Goal: Information Seeking & Learning: Learn about a topic

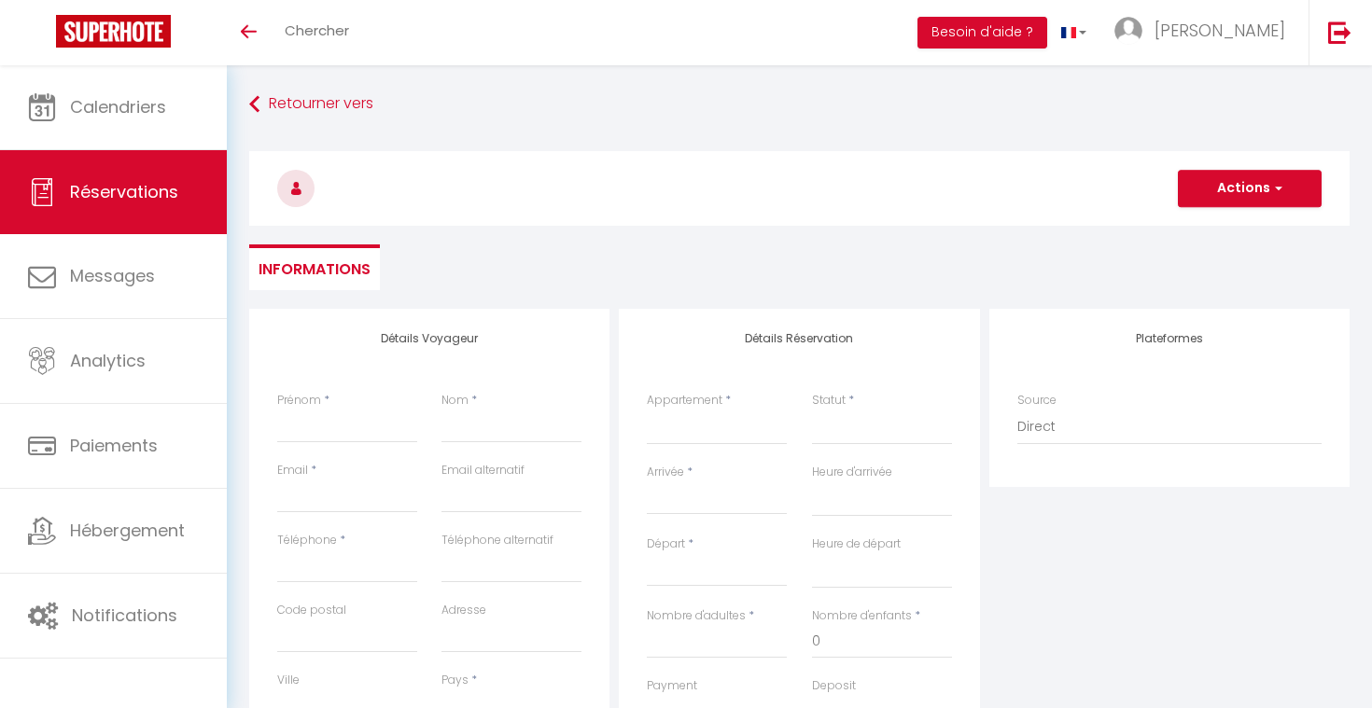
select select
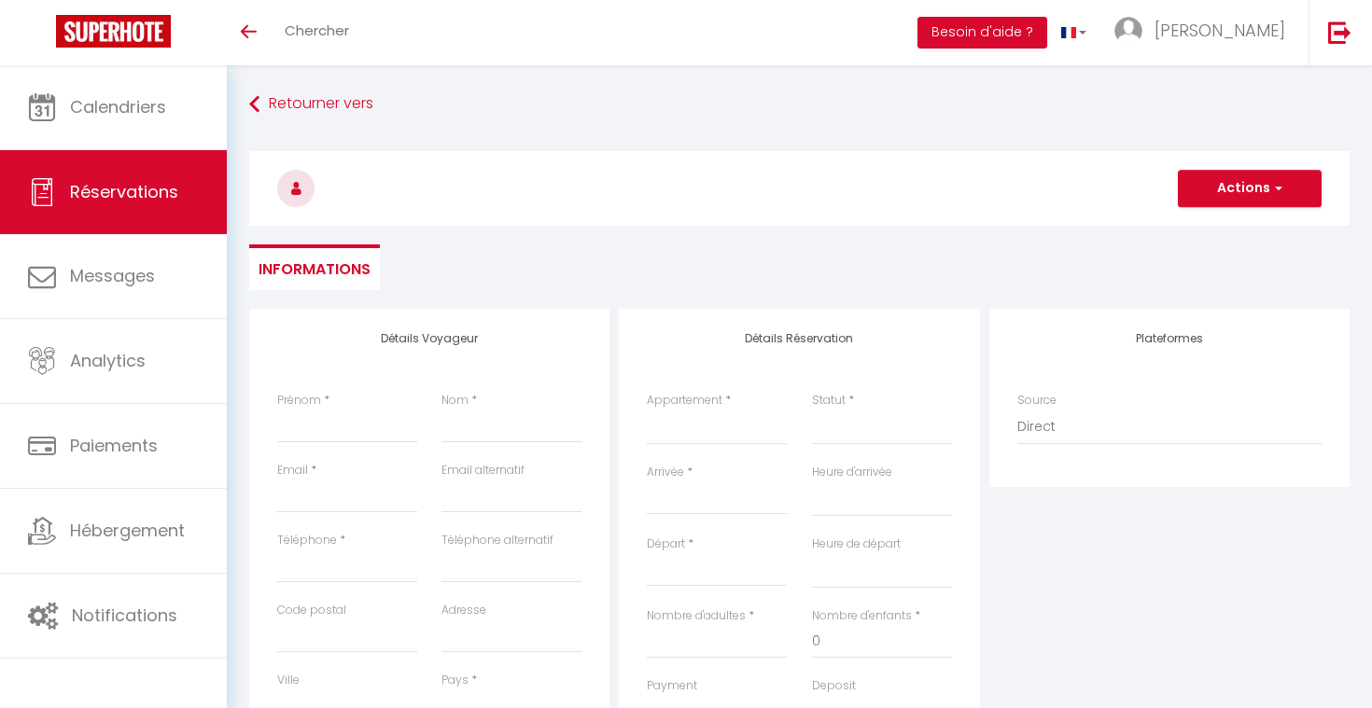
select select
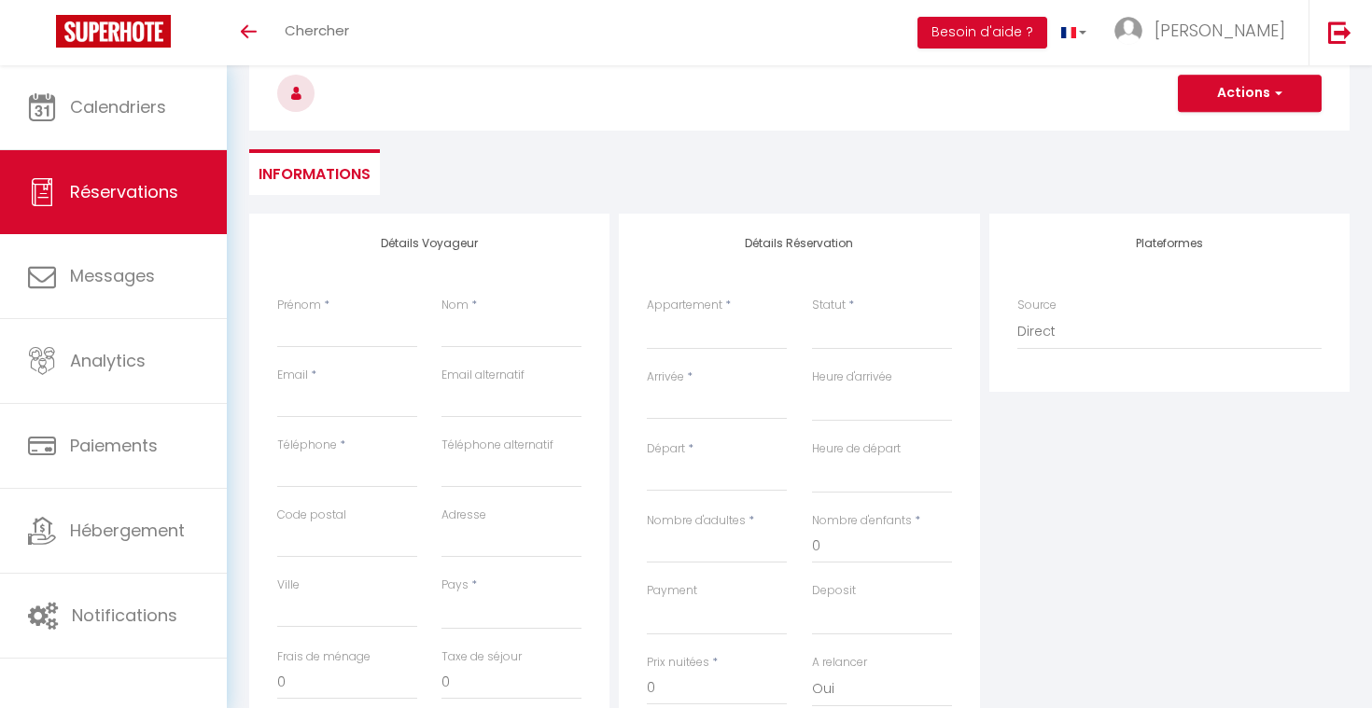
scroll to position [95, 0]
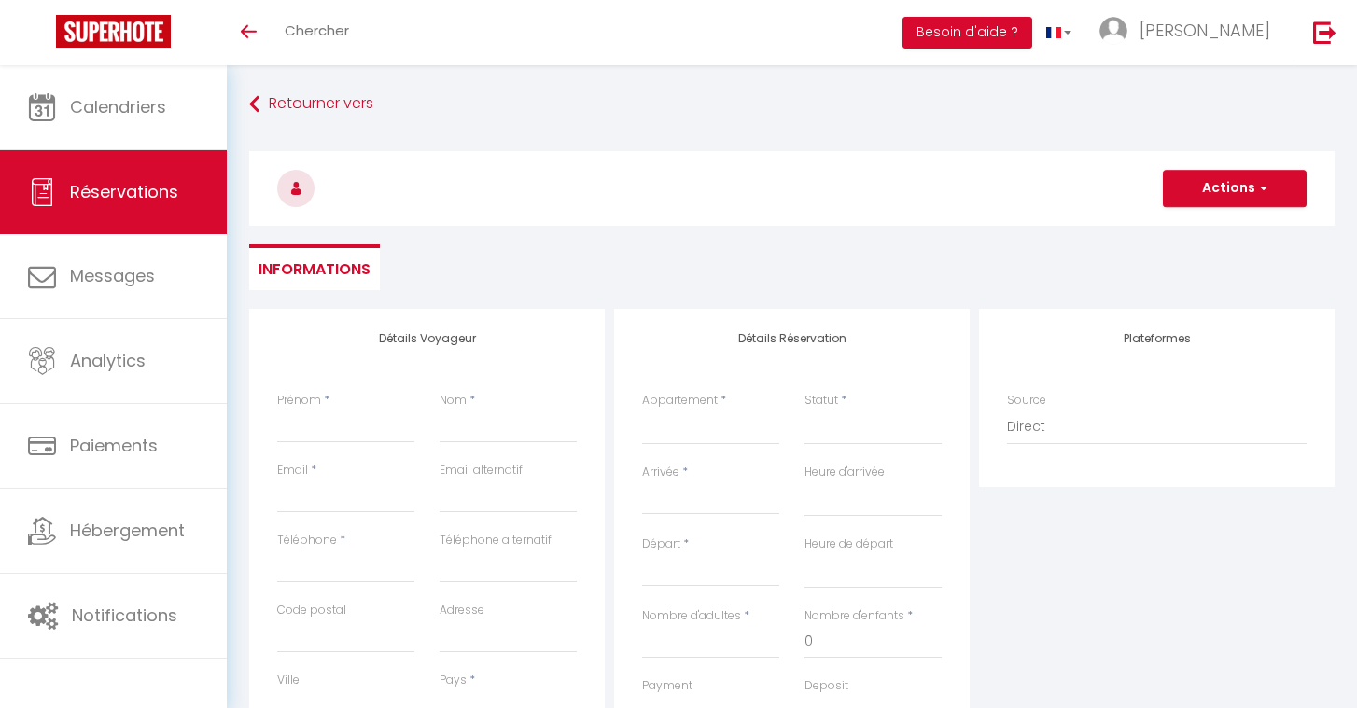
select select
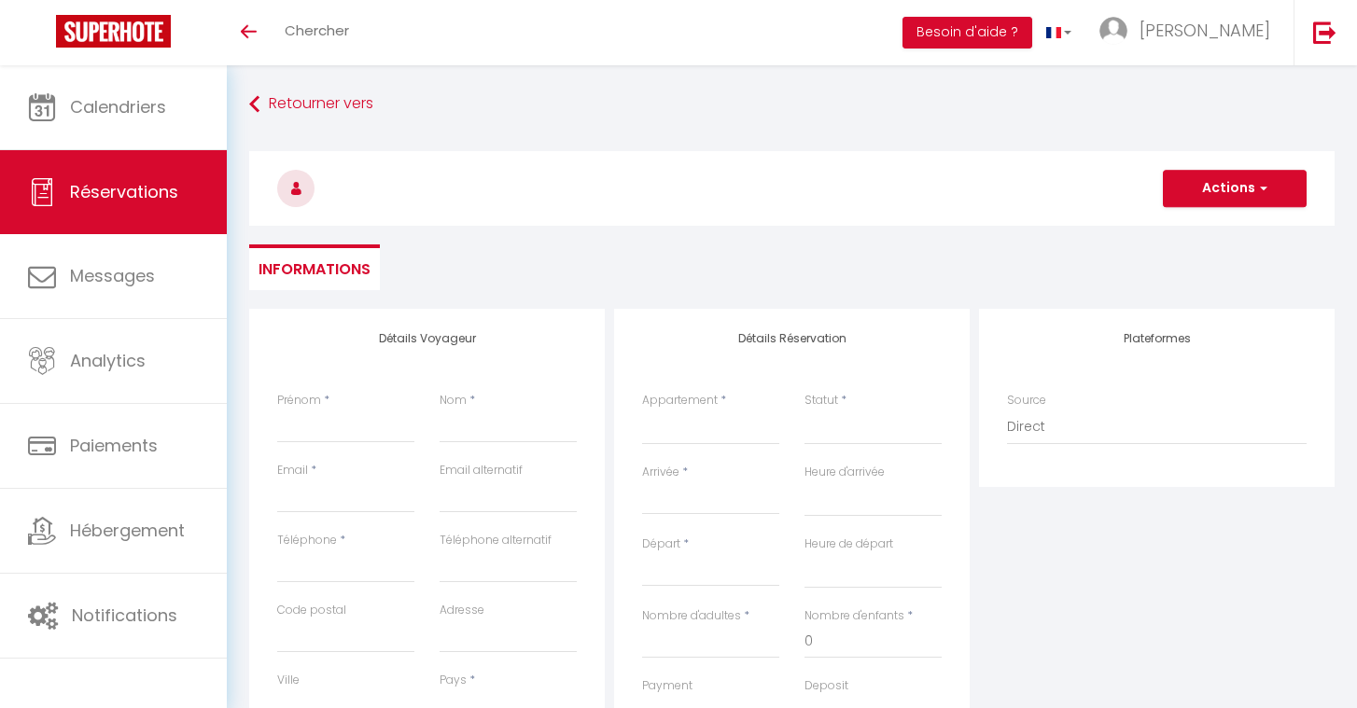
select select
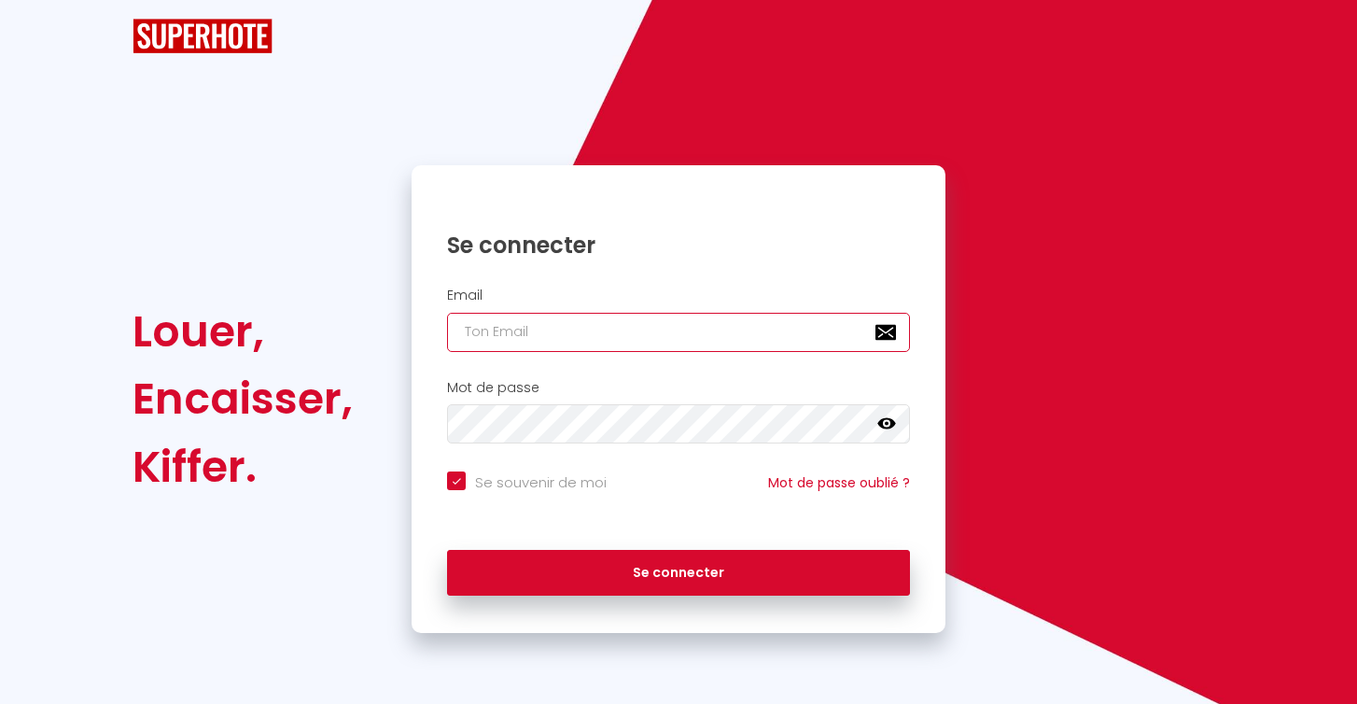
type input "[DOMAIN_NAME][EMAIL_ADDRESS][DOMAIN_NAME]"
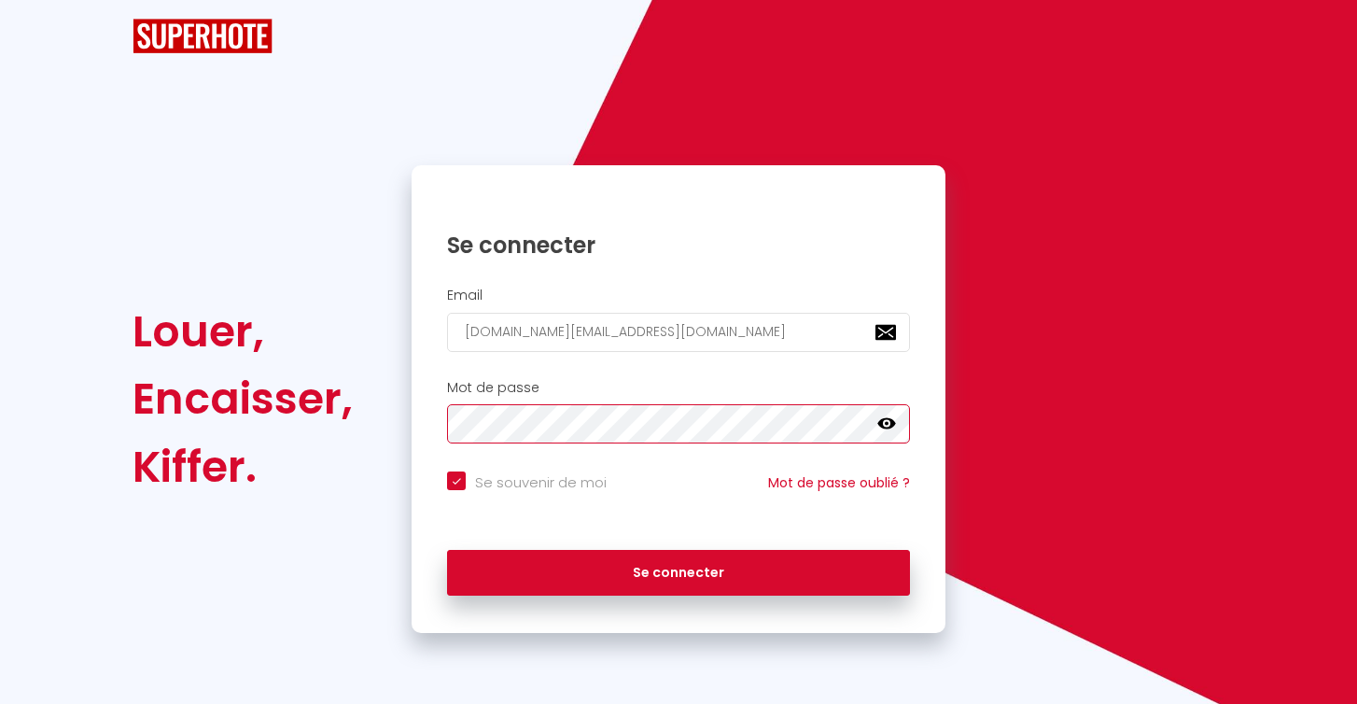
click at [678, 570] on button "Se connecter" at bounding box center [678, 573] width 463 height 47
checkbox input "true"
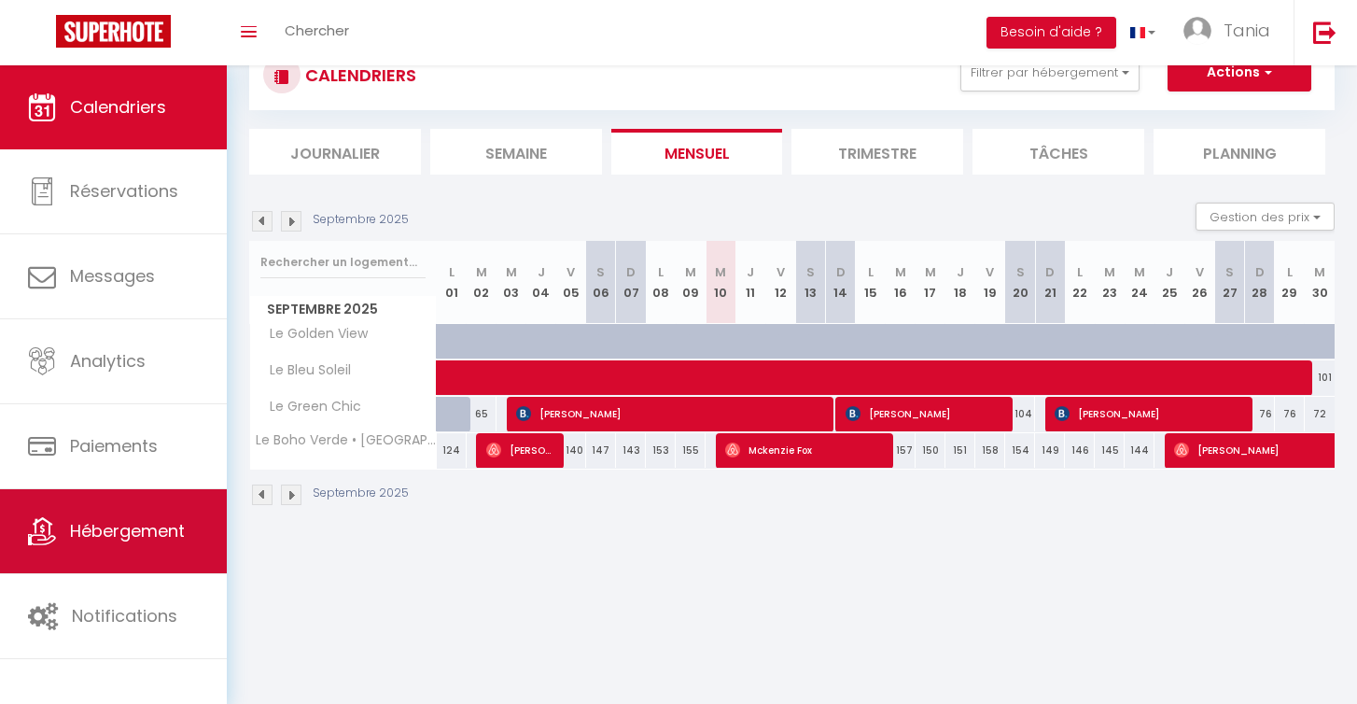
scroll to position [65, 0]
click at [155, 526] on span "Hébergement" at bounding box center [127, 530] width 115 height 23
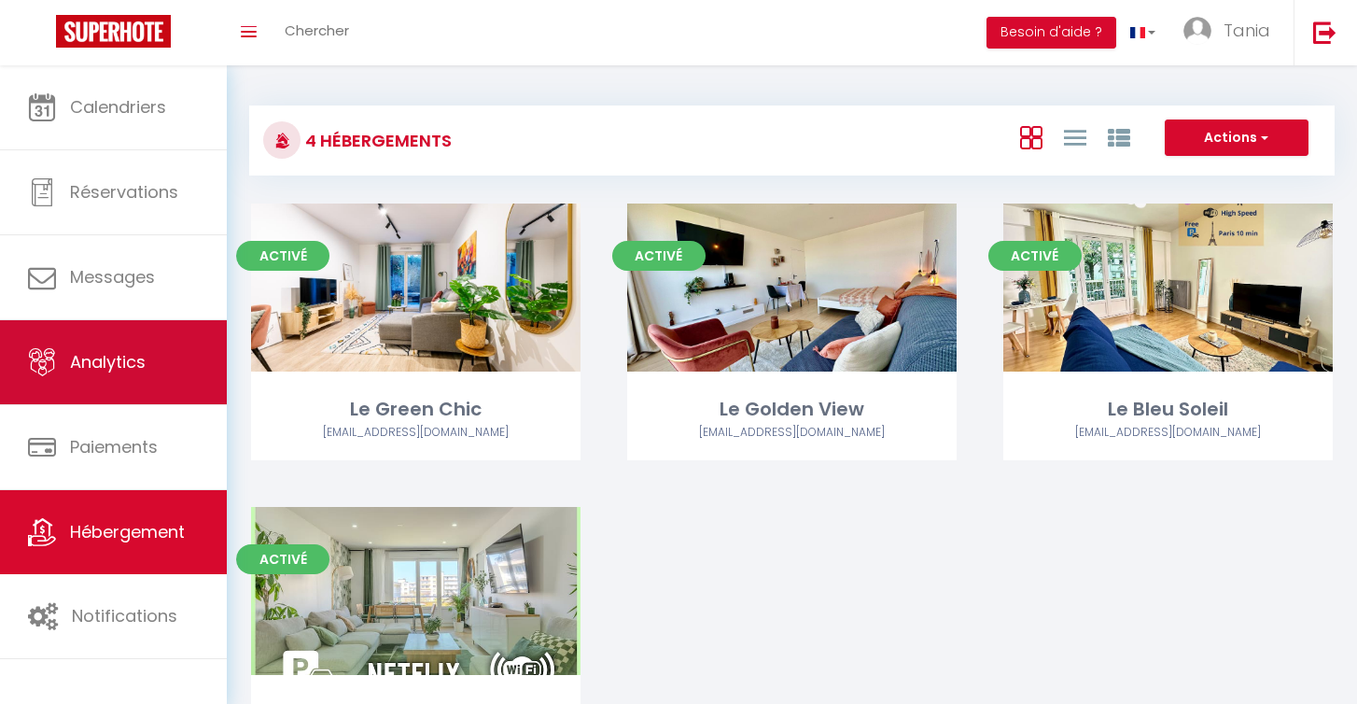
click at [161, 366] on link "Analytics" at bounding box center [113, 362] width 227 height 84
select select "2025"
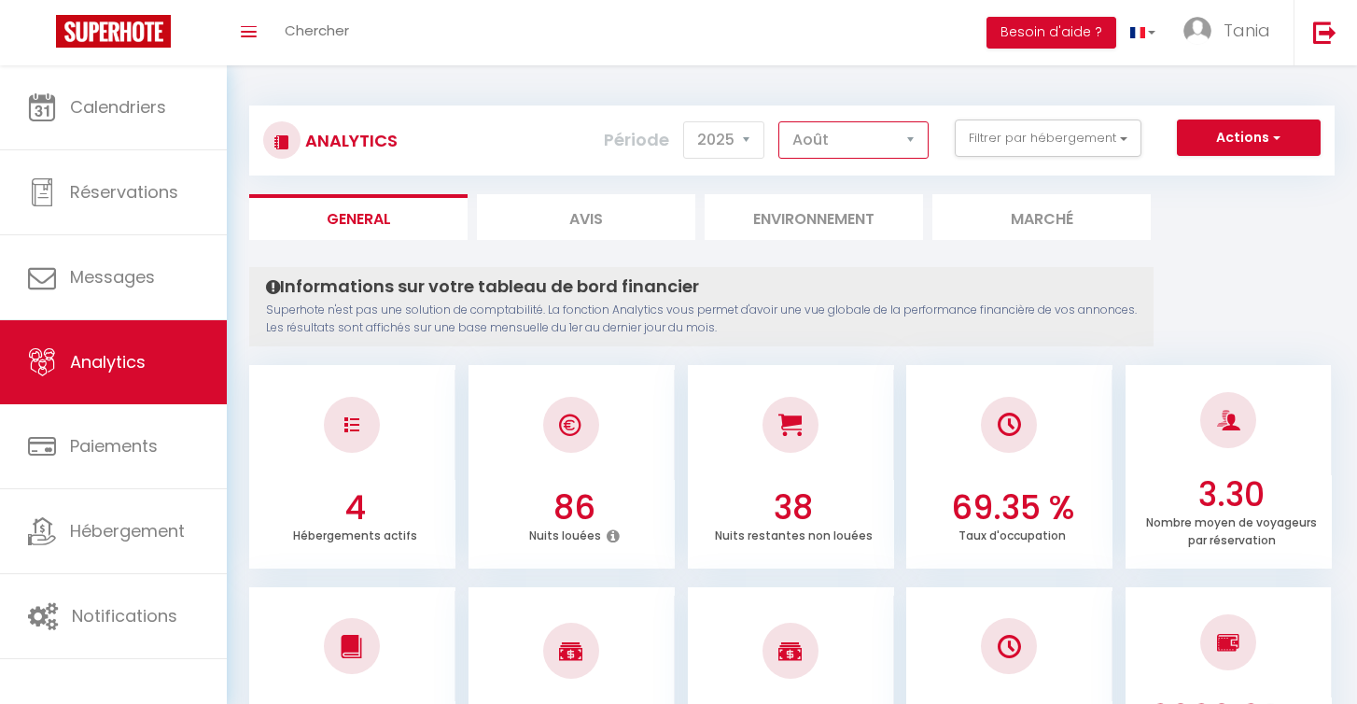
select select "9"
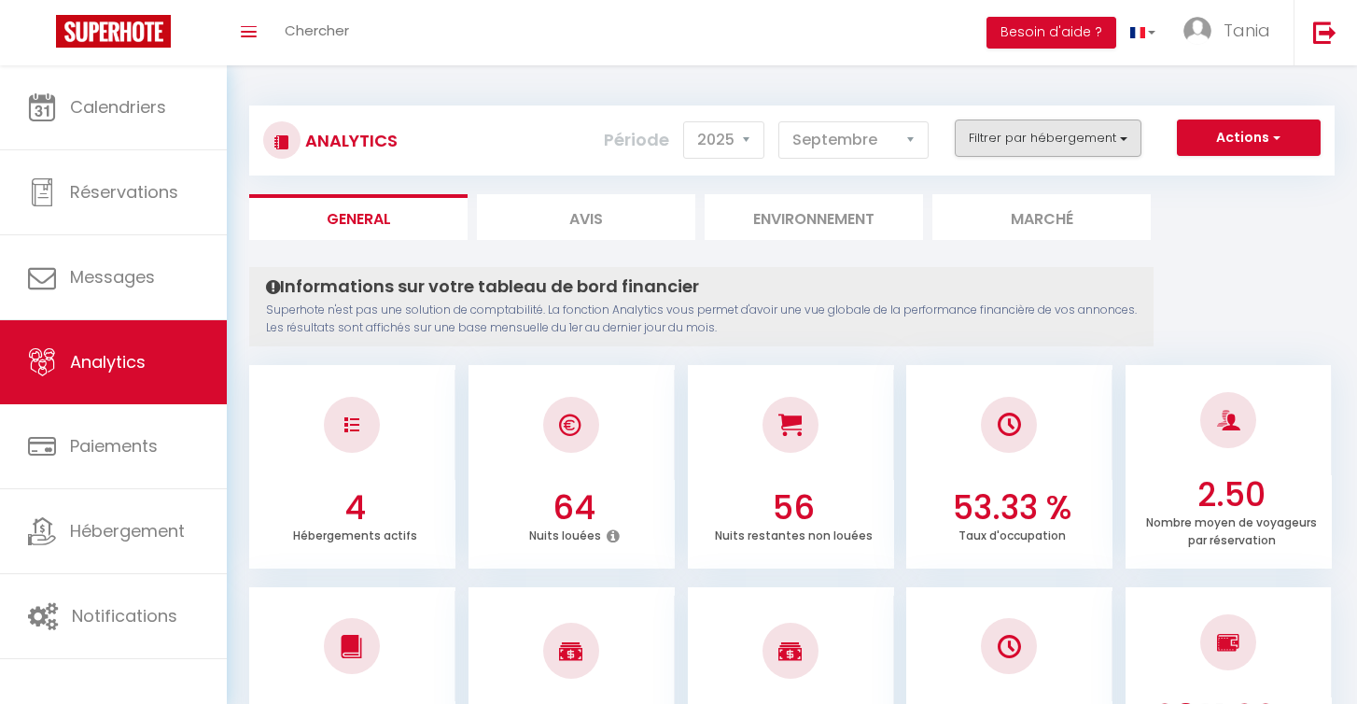
click at [1135, 129] on button "Filtrer par hébergement" at bounding box center [1048, 137] width 187 height 37
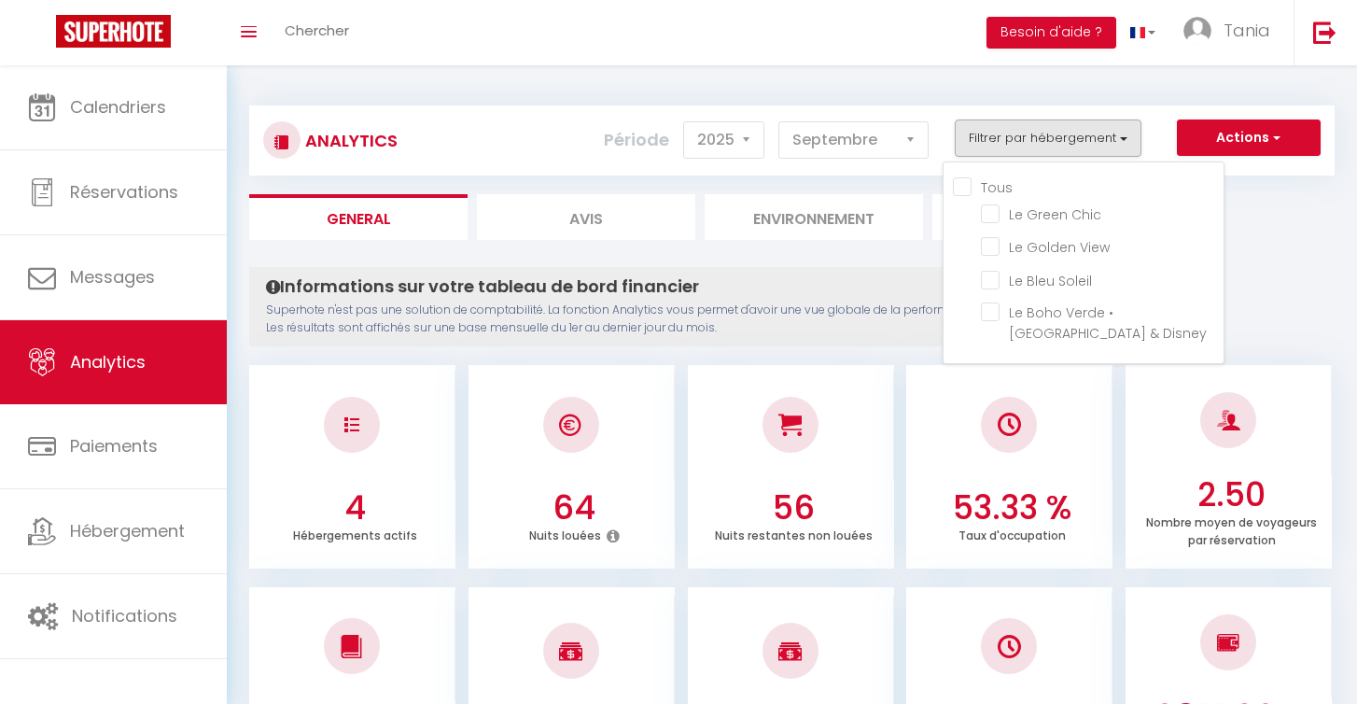
click at [983, 189] on input "Tous" at bounding box center [1088, 185] width 271 height 19
checkbox input "true"
checkbox Chic "true"
checkbox View "true"
checkbox Soleil "true"
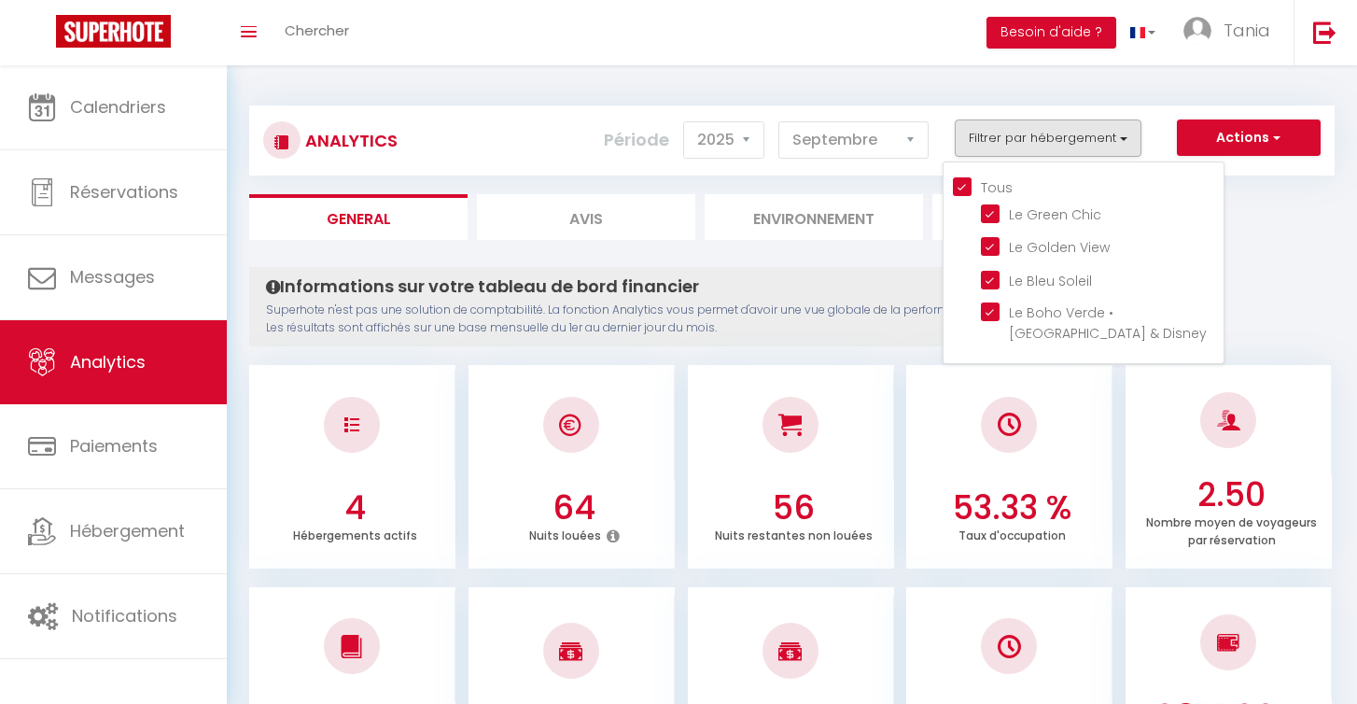
checkbox Disney "true"
click at [990, 247] on View "checkbox" at bounding box center [1102, 245] width 243 height 19
checkbox View "false"
checkbox input "false"
click at [1253, 207] on ul "General Avis Environnement Marché" at bounding box center [791, 217] width 1085 height 46
